Goal: Information Seeking & Learning: Understand process/instructions

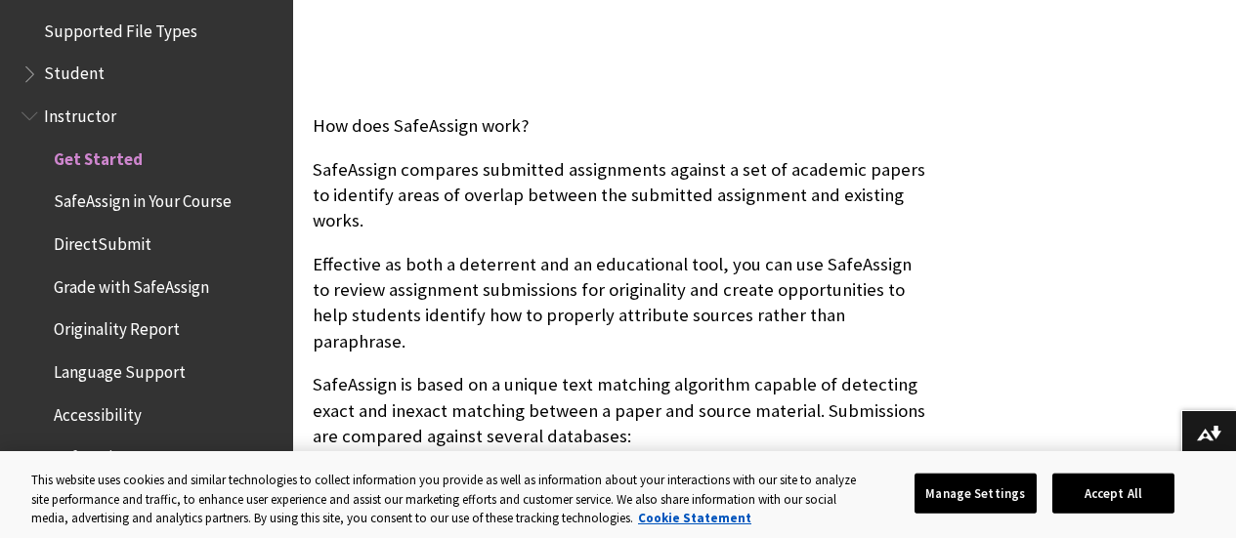
scroll to position [688, 0]
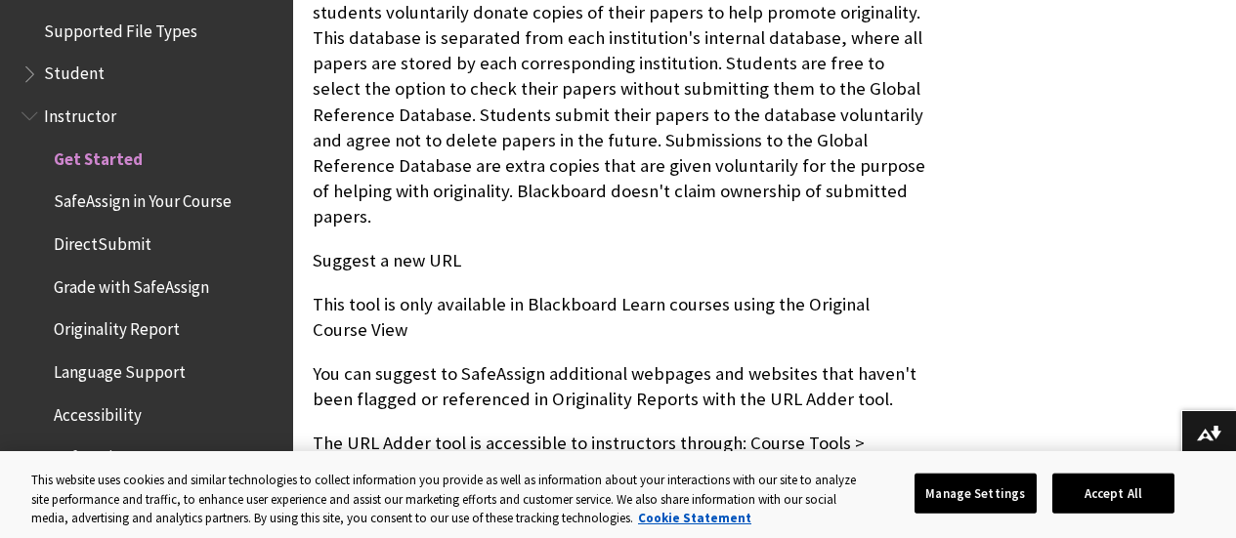
scroll to position [1542, 0]
click at [98, 209] on span "SafeAssign in Your Course" at bounding box center [143, 199] width 178 height 26
click at [84, 285] on span "Grade with SafeAssign" at bounding box center [131, 284] width 155 height 26
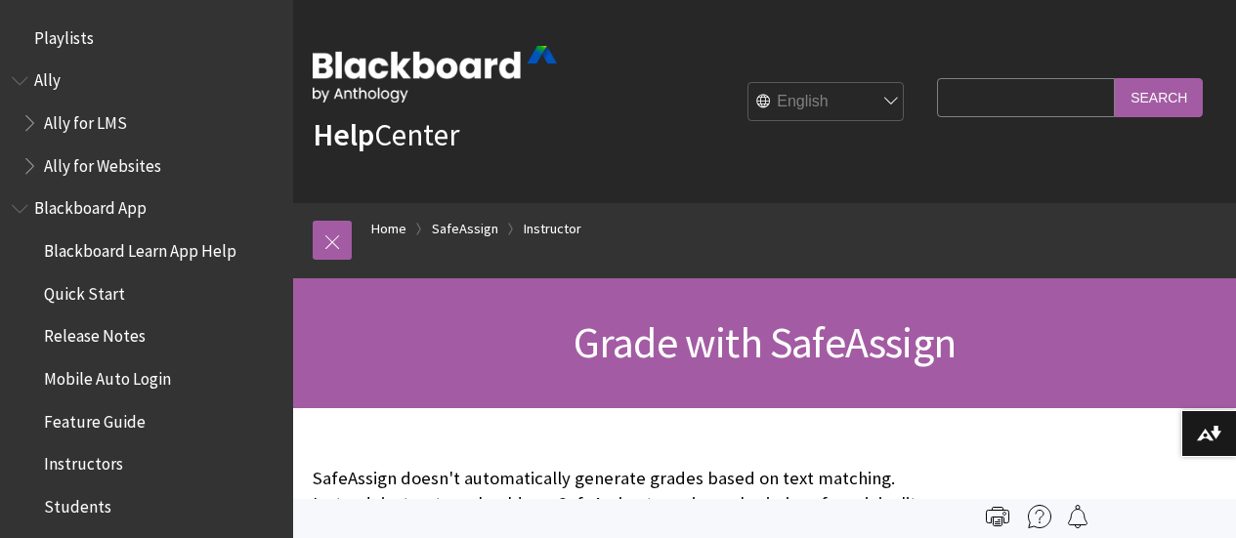
scroll to position [54, 0]
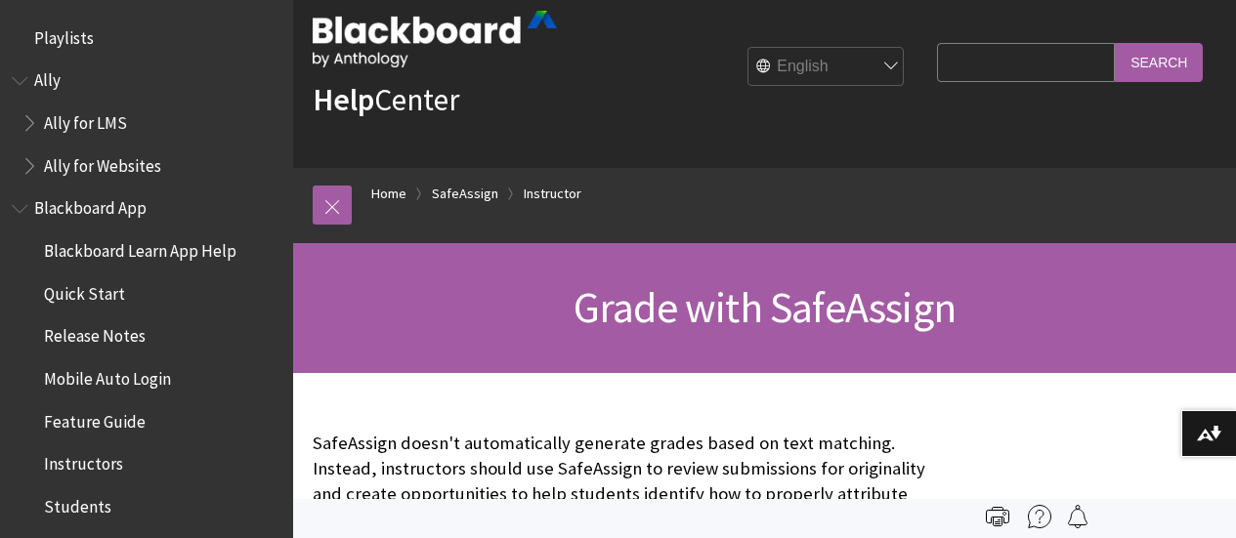
click at [303, 373] on div "Grade with SafeAssign" at bounding box center [764, 308] width 943 height 130
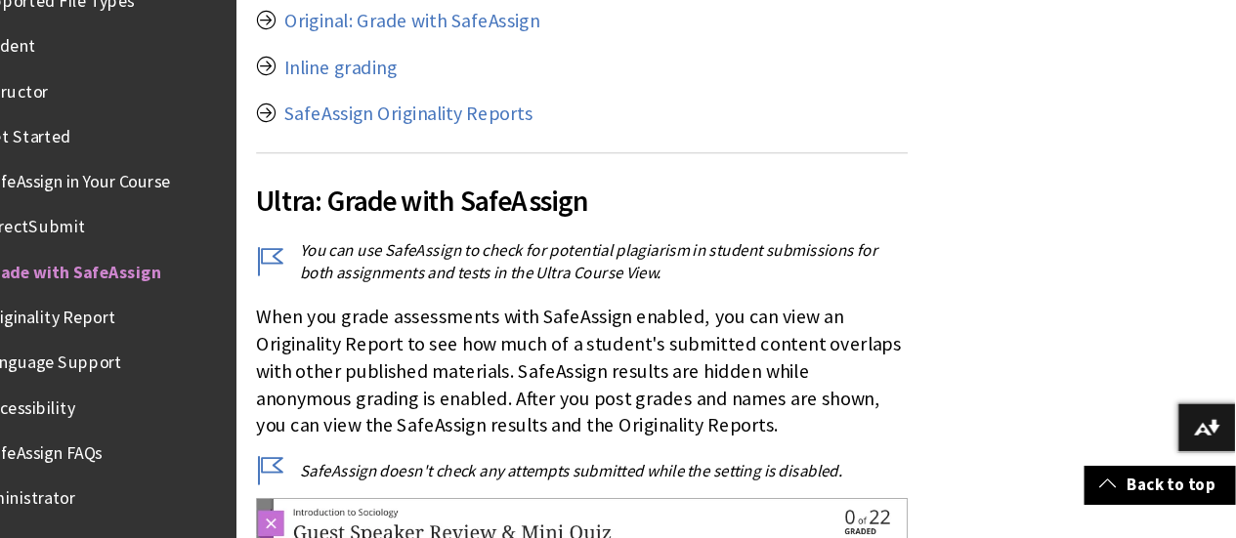
scroll to position [606, 0]
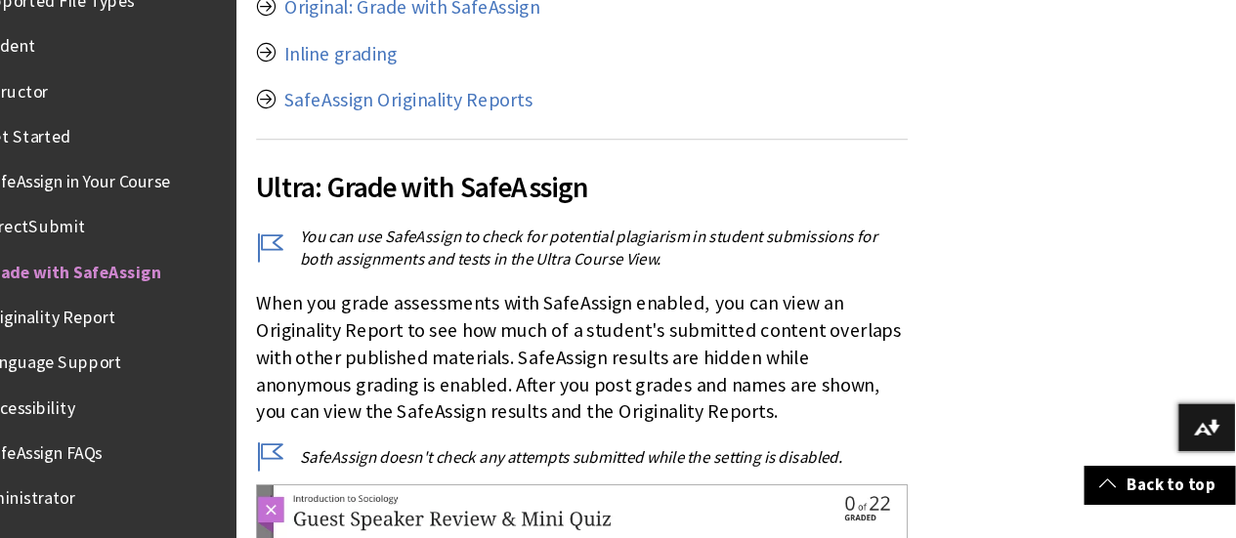
click at [358, 121] on link "SafeAssign Originality Reports" at bounding box center [456, 124] width 235 height 23
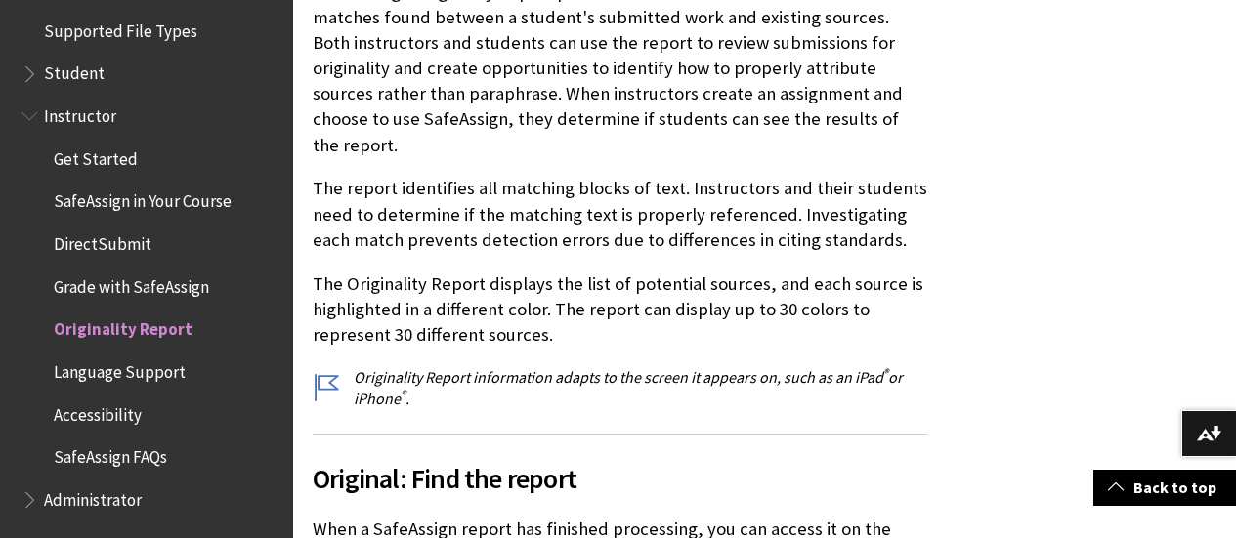
scroll to position [489, 0]
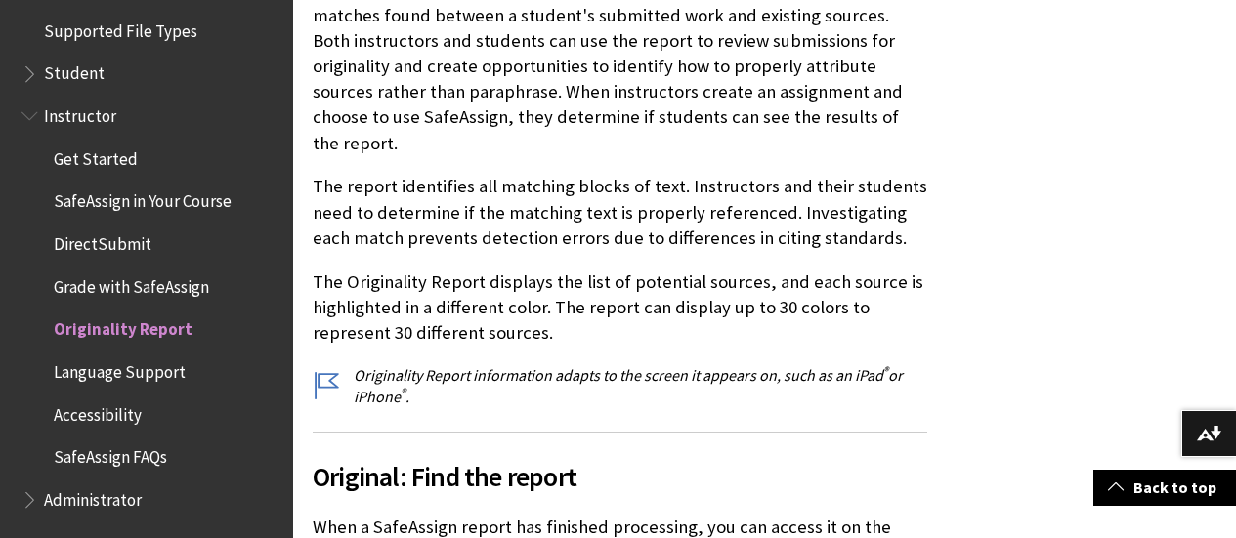
click at [376, 468] on span "Original: Find the report" at bounding box center [620, 476] width 615 height 41
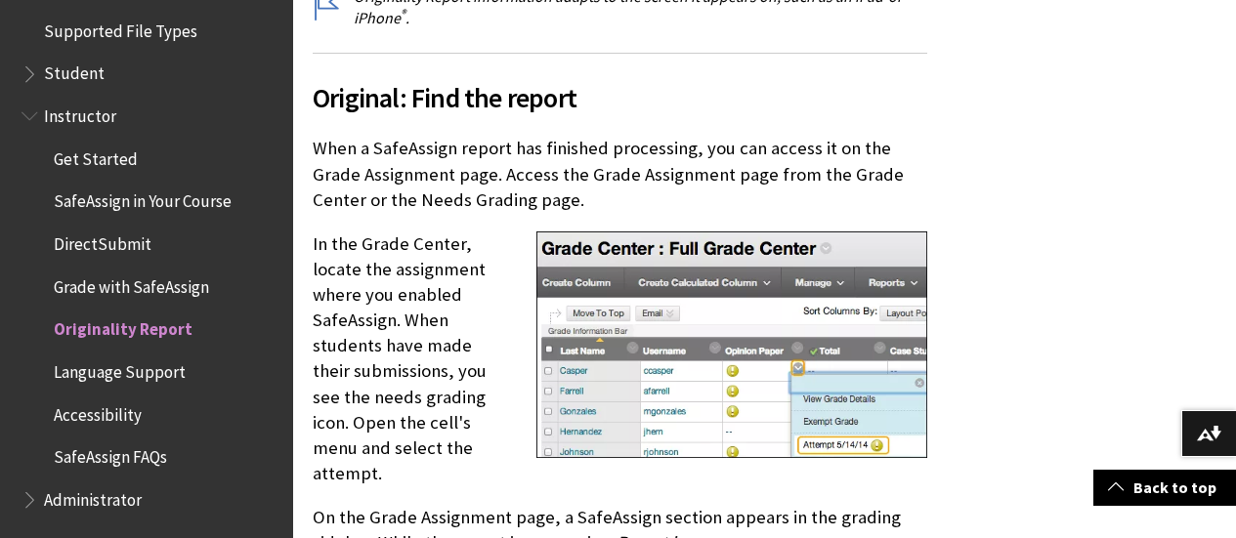
scroll to position [869, 0]
click at [403, 317] on p "In the Grade Center, locate the assignment where you enabled SafeAssign. When s…" at bounding box center [620, 359] width 615 height 256
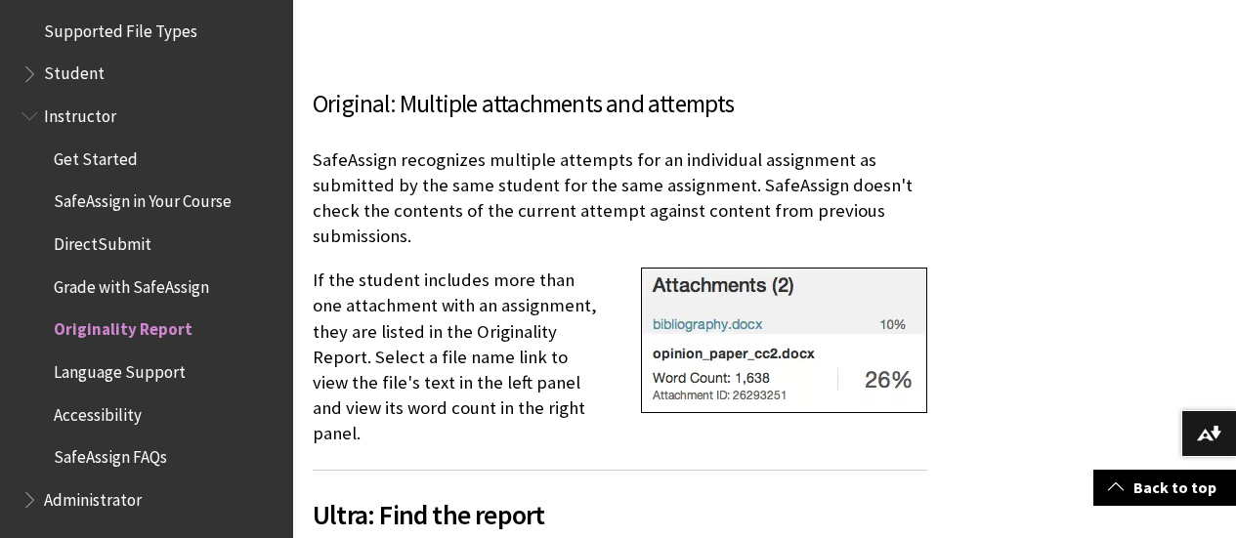
scroll to position [1905, 0]
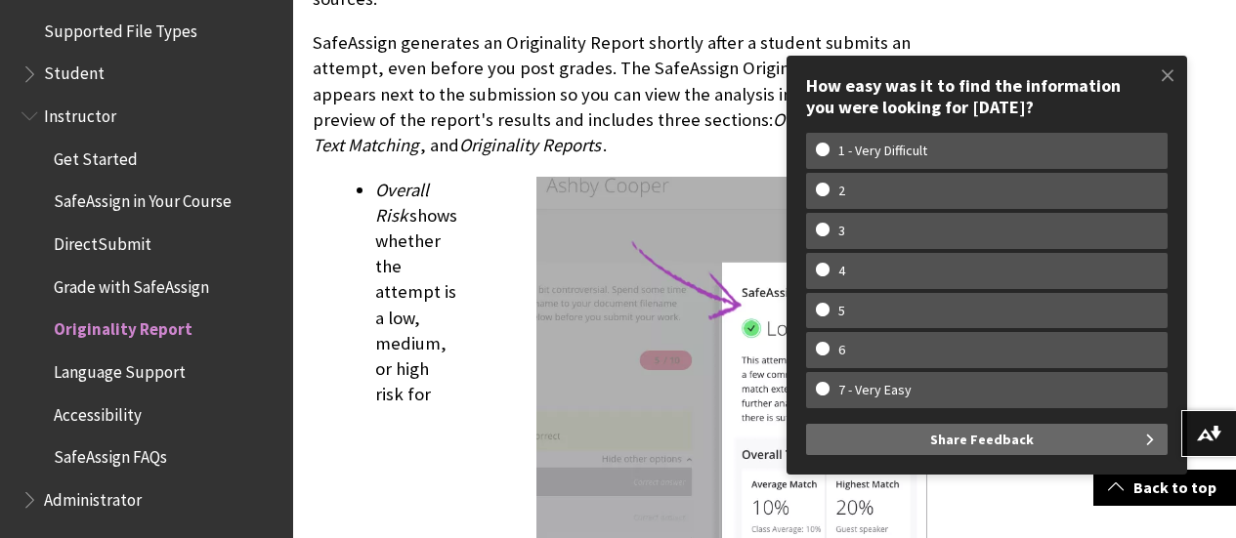
scroll to position [2499, 0]
click at [1169, 76] on span at bounding box center [1167, 75] width 41 height 41
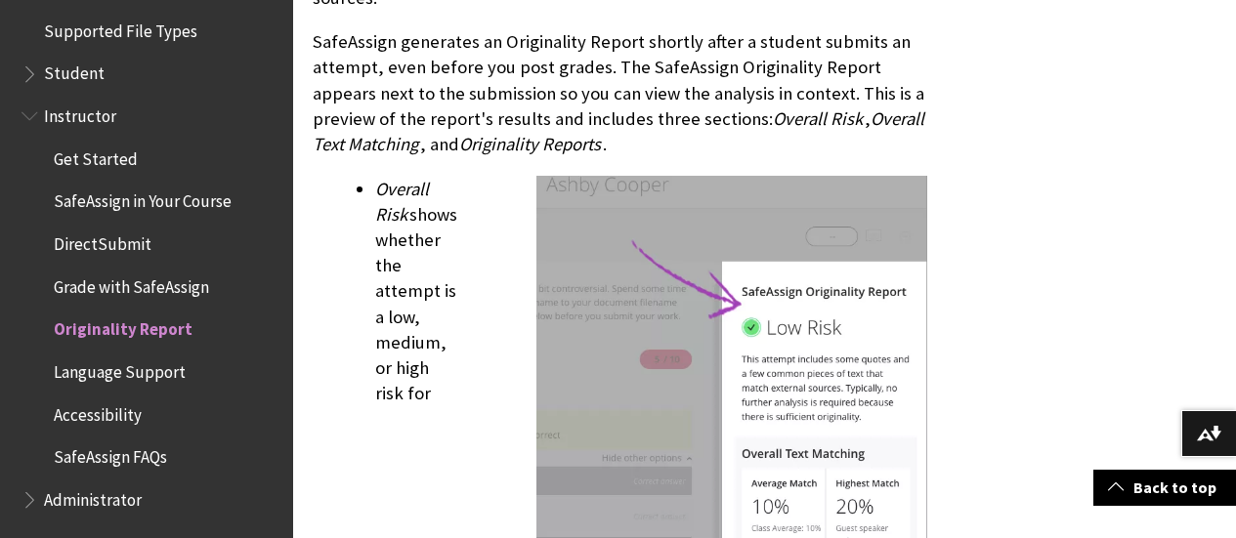
click at [383, 411] on p "Overall Risk shows whether the attempt is a low, medium, or high risk for plagi…" at bounding box center [651, 533] width 552 height 712
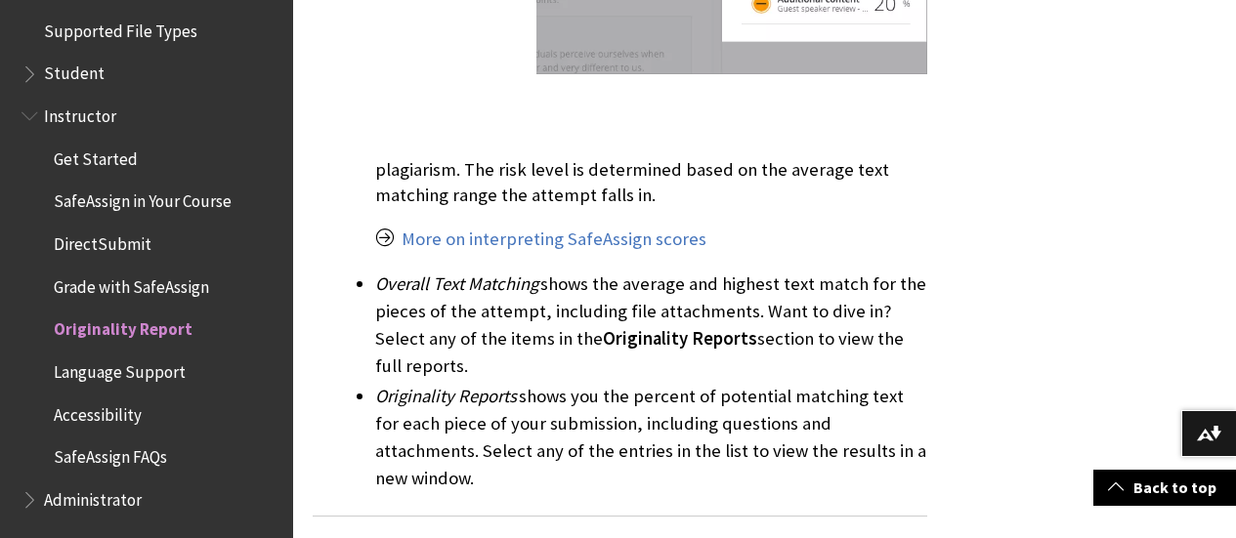
scroll to position [3179, 0]
click at [419, 383] on li "Originality Reports shows you the percent of potential matching text for each p…" at bounding box center [651, 437] width 552 height 109
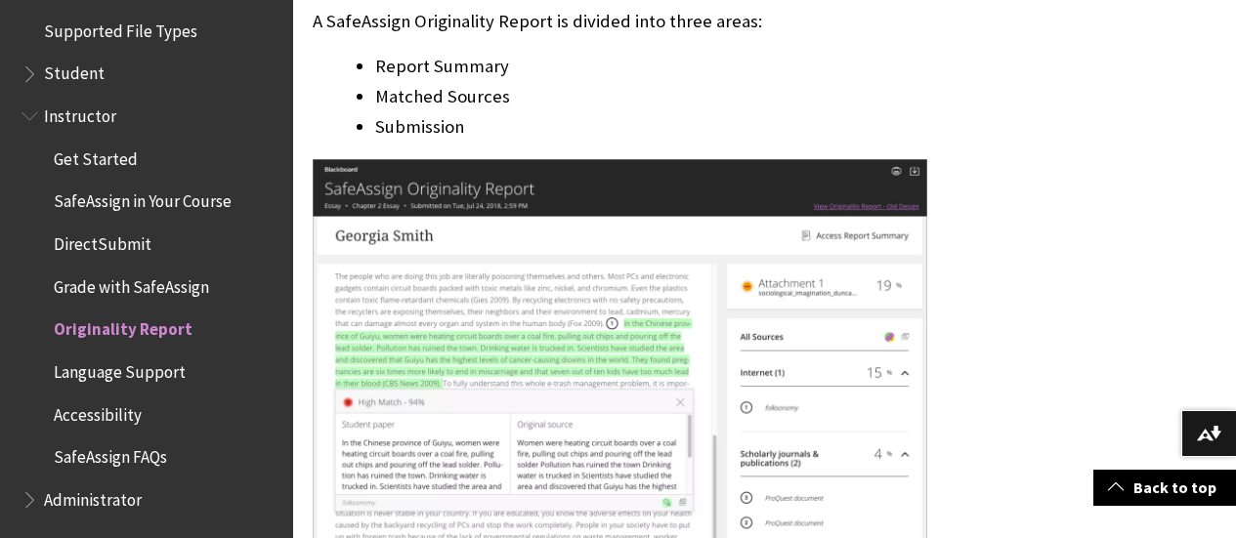
scroll to position [3771, 0]
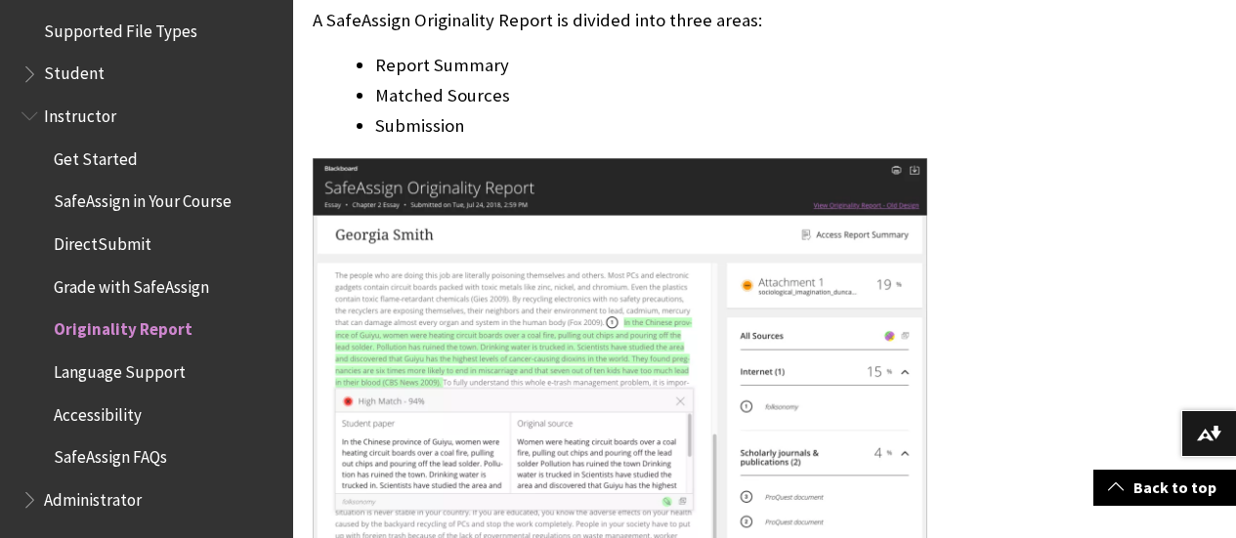
click at [433, 384] on img at bounding box center [620, 409] width 615 height 502
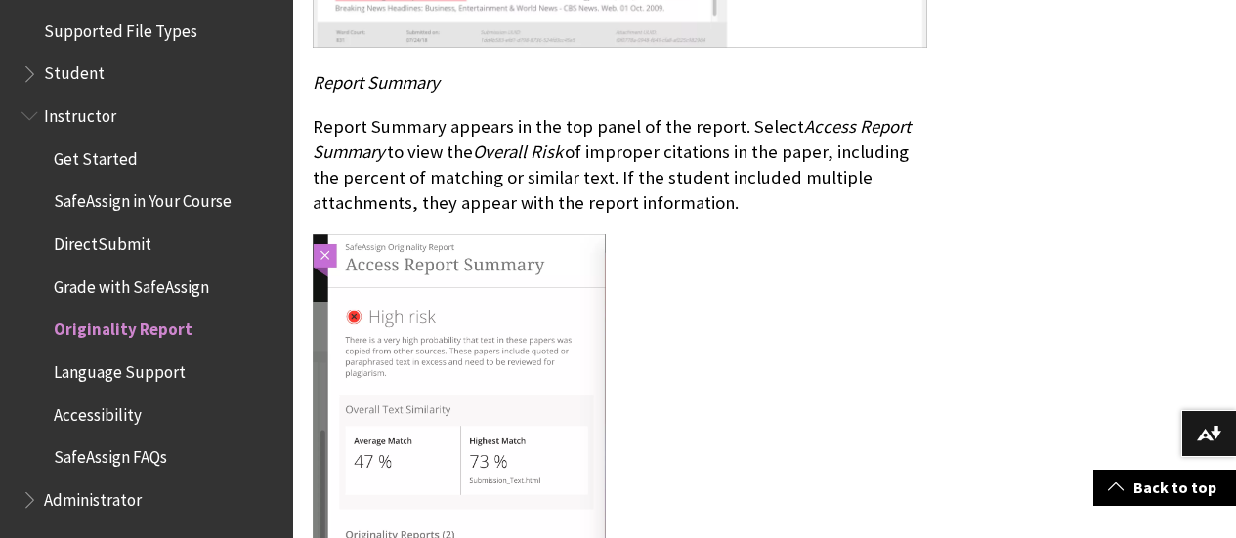
scroll to position [4385, 0]
click at [405, 329] on img at bounding box center [459, 446] width 293 height 424
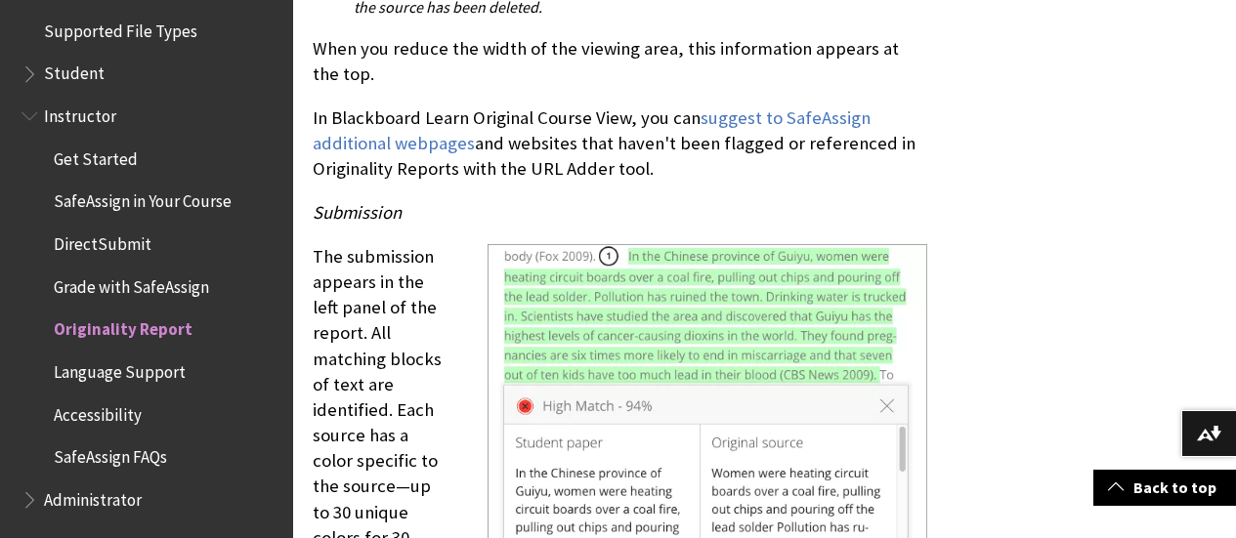
scroll to position [5468, 0]
click at [387, 340] on p "The submission appears in the left panel of the report. All matching blocks of …" at bounding box center [620, 511] width 615 height 537
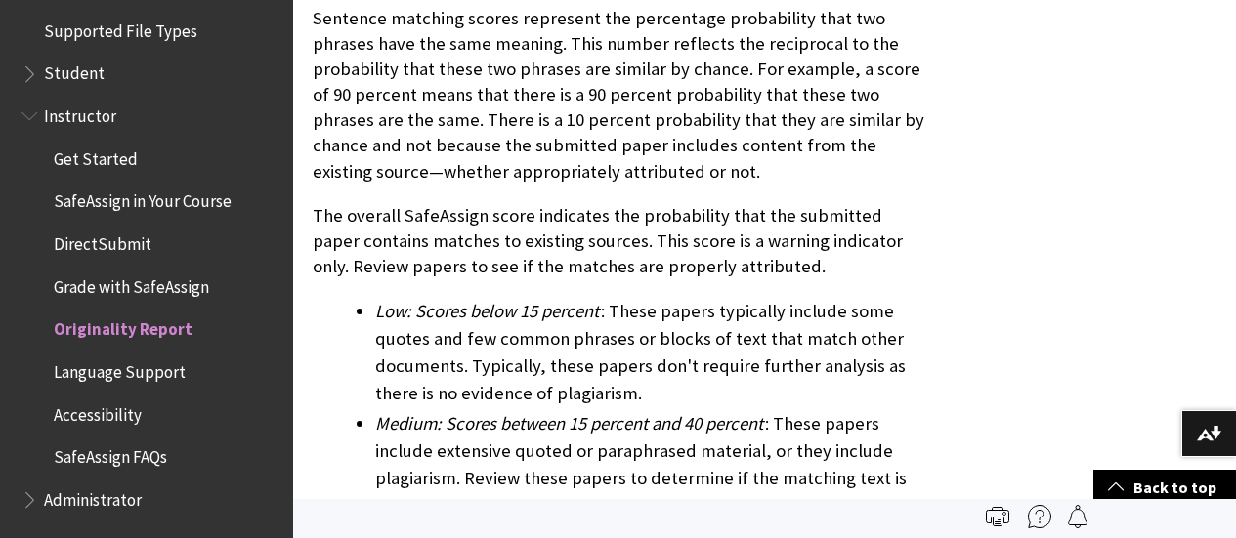
scroll to position [6785, 0]
